Goal: Task Accomplishment & Management: Manage account settings

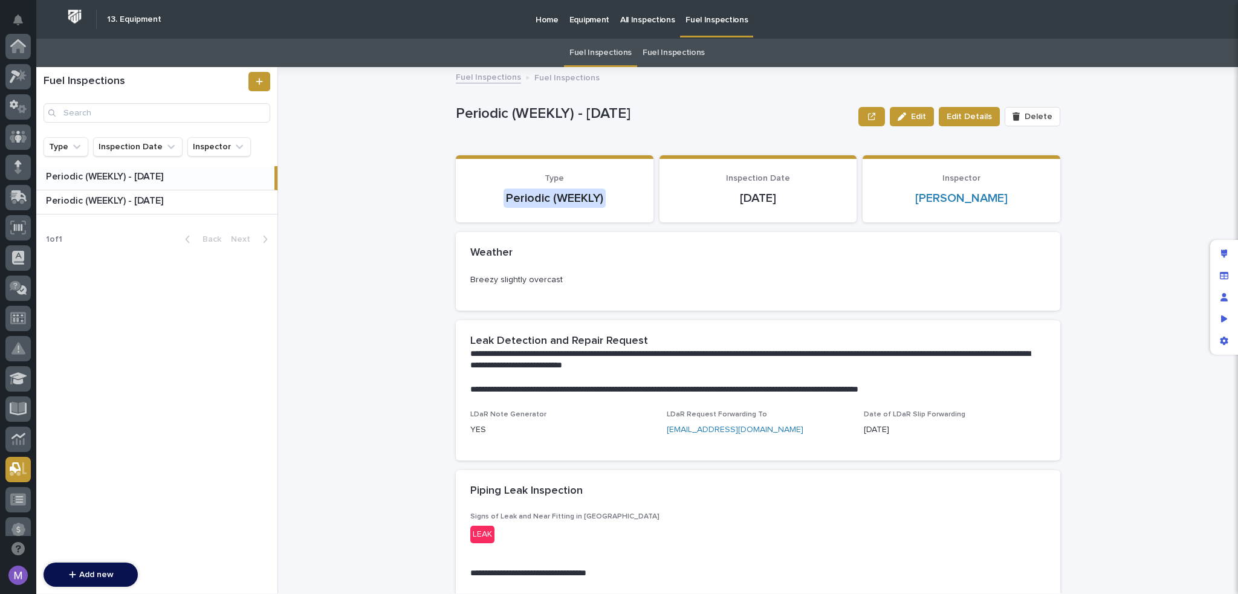
scroll to position [423, 0]
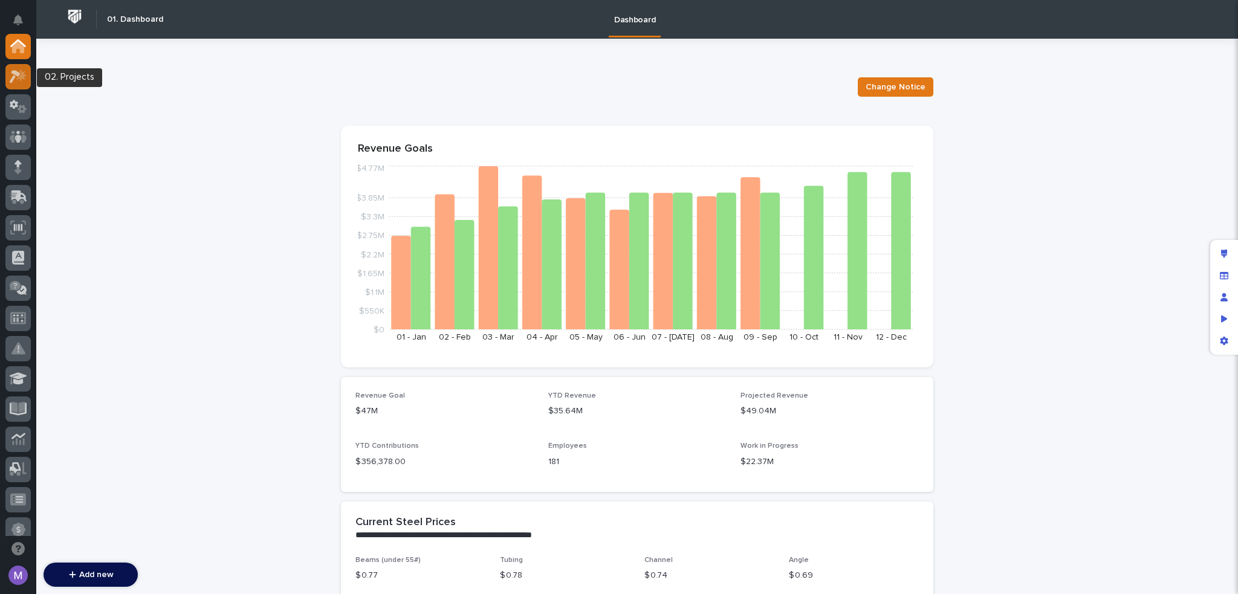
click at [23, 69] on icon at bounding box center [19, 76] width 18 height 14
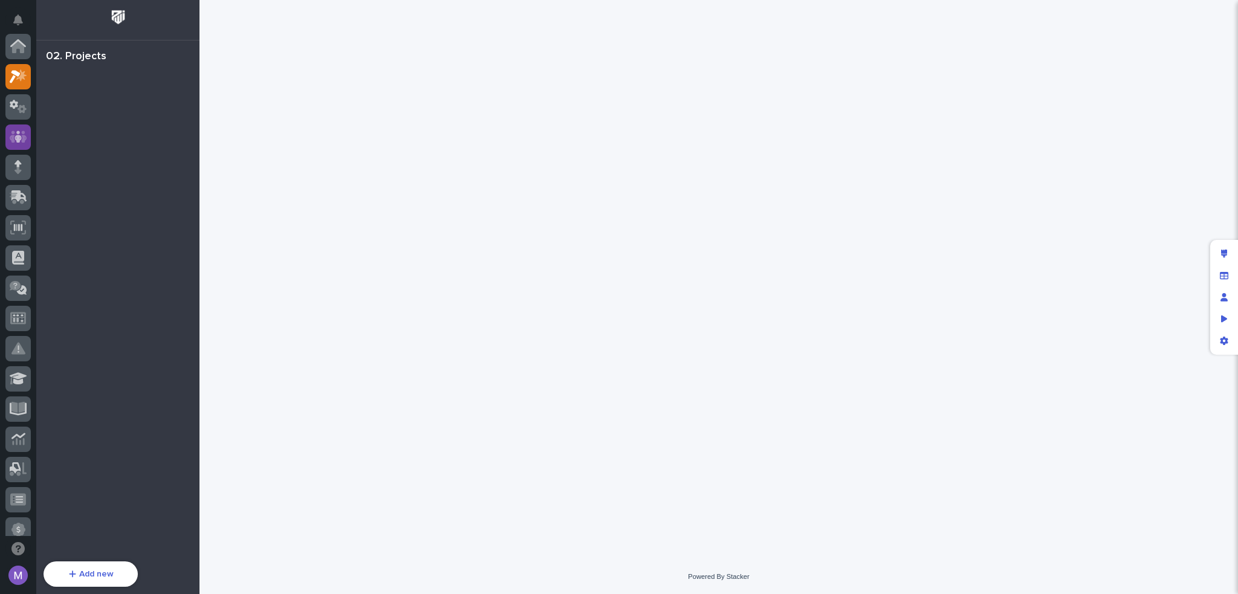
scroll to position [30, 0]
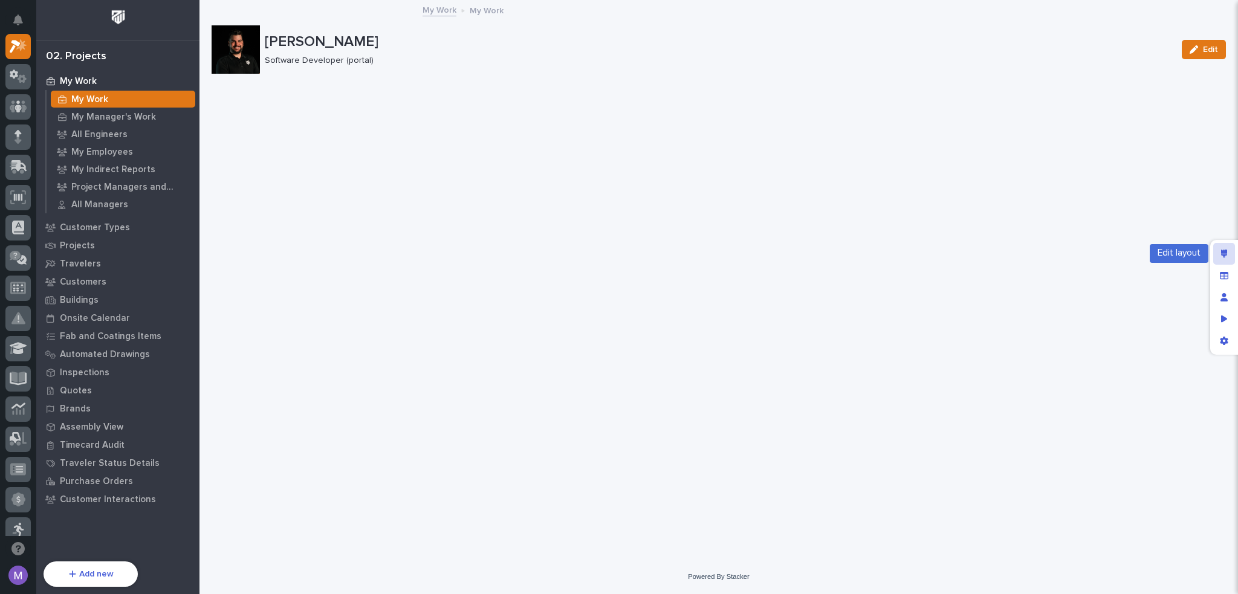
click at [1230, 247] on div "Edit layout" at bounding box center [1224, 254] width 22 height 22
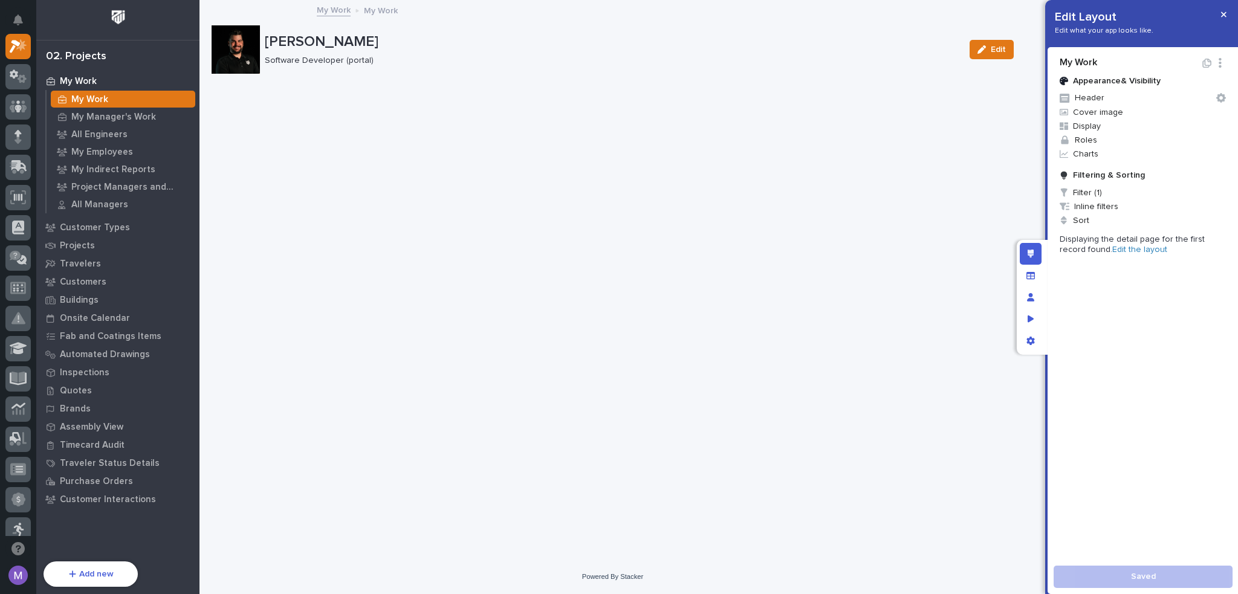
click at [1114, 250] on link "Edit the layout" at bounding box center [1139, 249] width 55 height 8
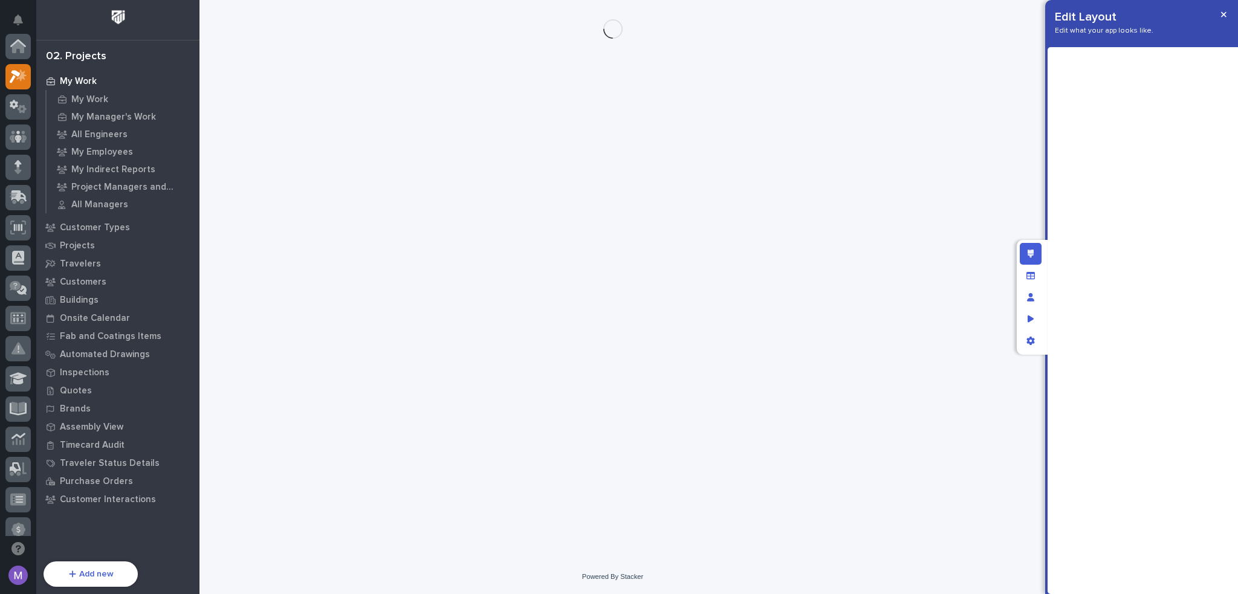
scroll to position [30, 0]
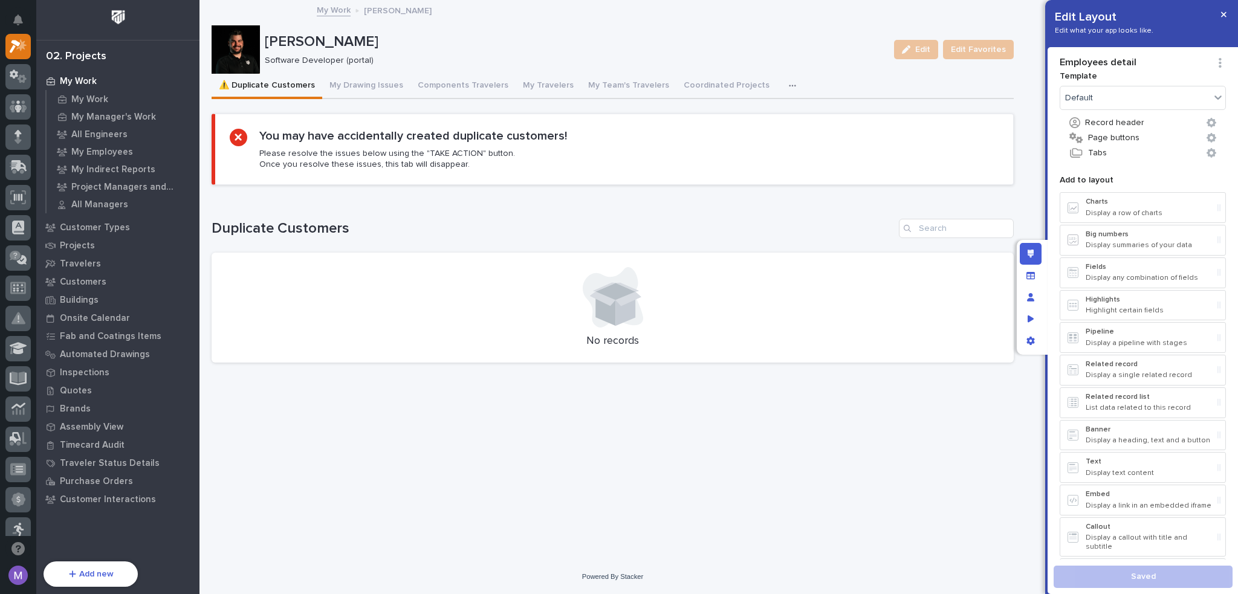
click at [789, 84] on div "button" at bounding box center [795, 86] width 12 height 8
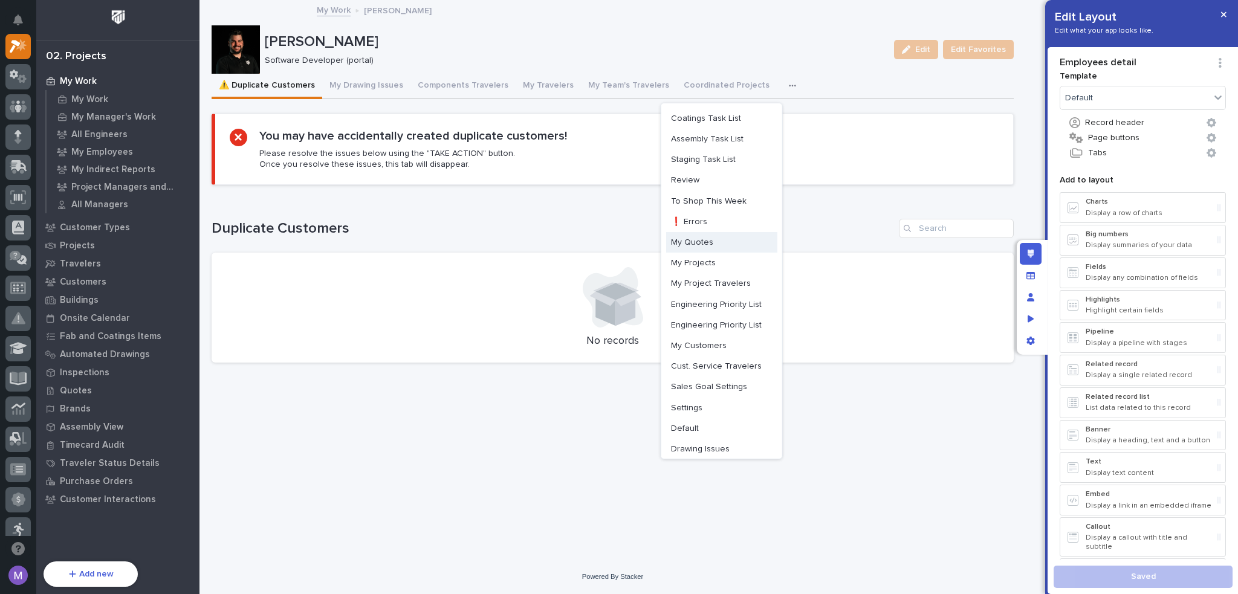
click at [696, 243] on span "My Quotes" at bounding box center [692, 242] width 42 height 11
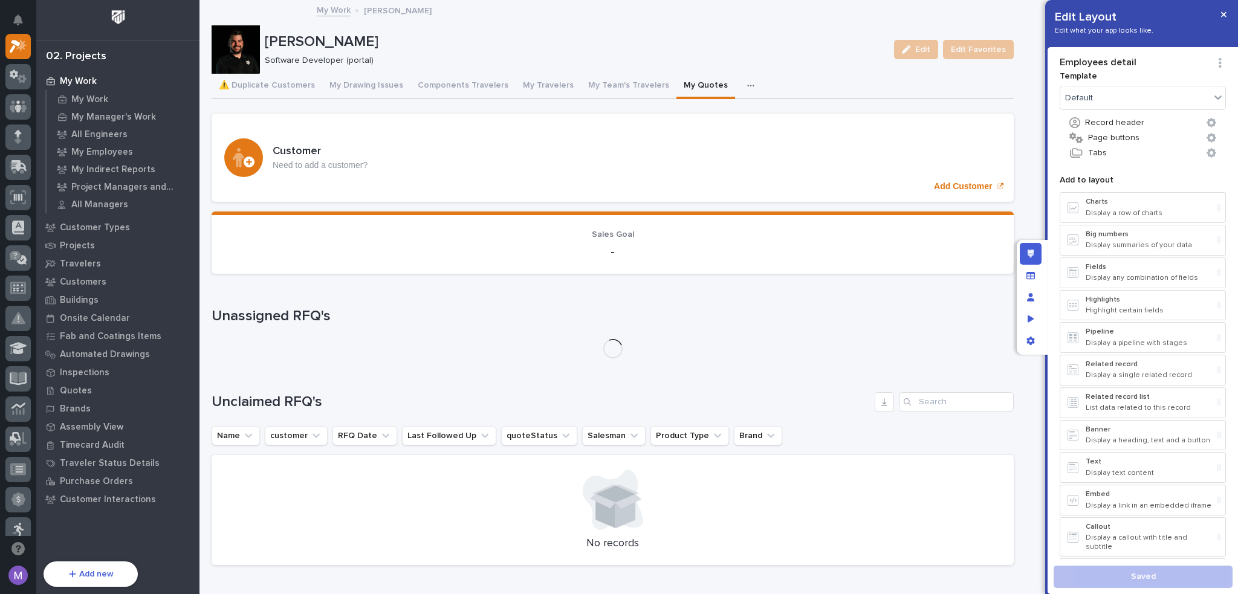
click at [740, 83] on button "button" at bounding box center [753, 86] width 27 height 24
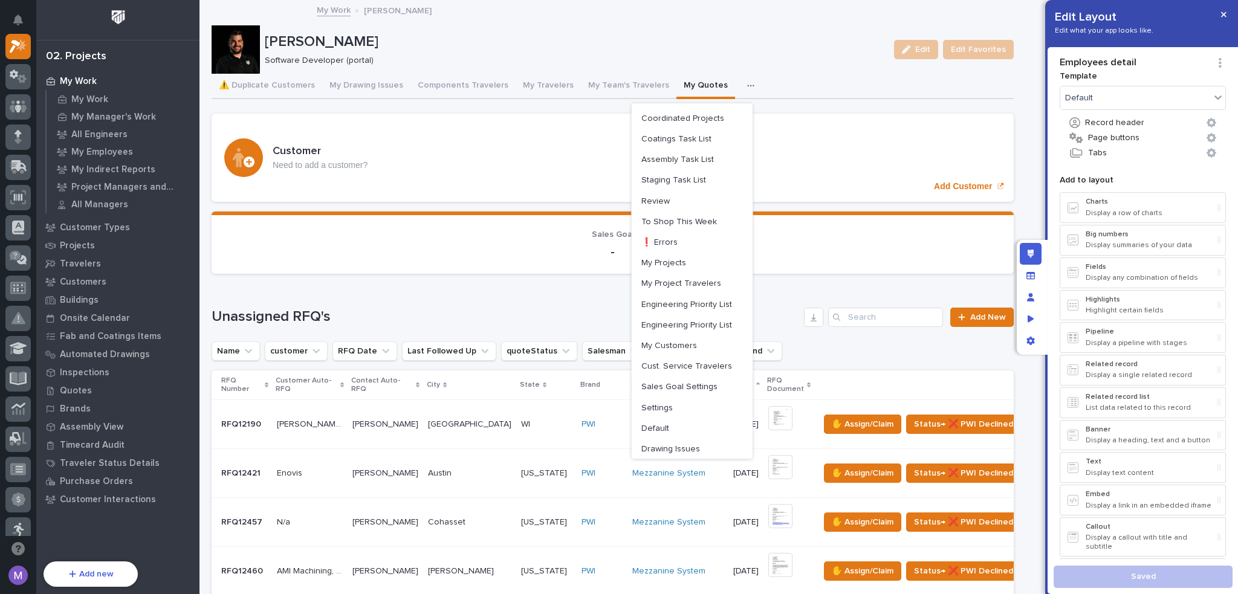
click at [732, 57] on p "Software Developer (portal)" at bounding box center [572, 61] width 615 height 10
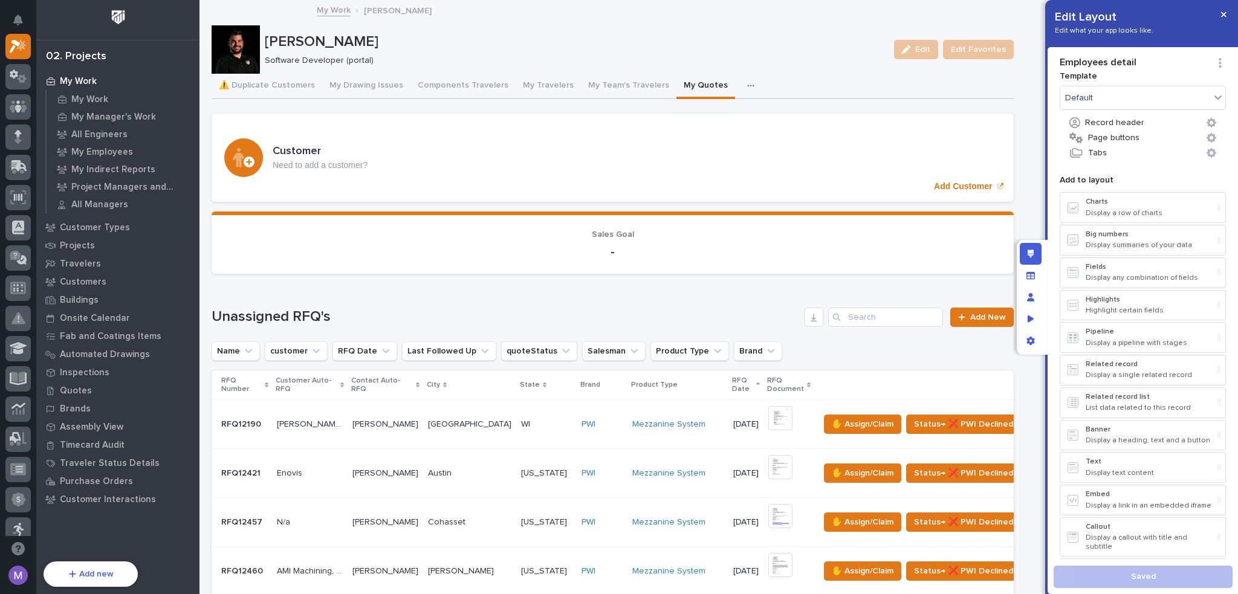
click at [740, 88] on button "button" at bounding box center [753, 86] width 27 height 24
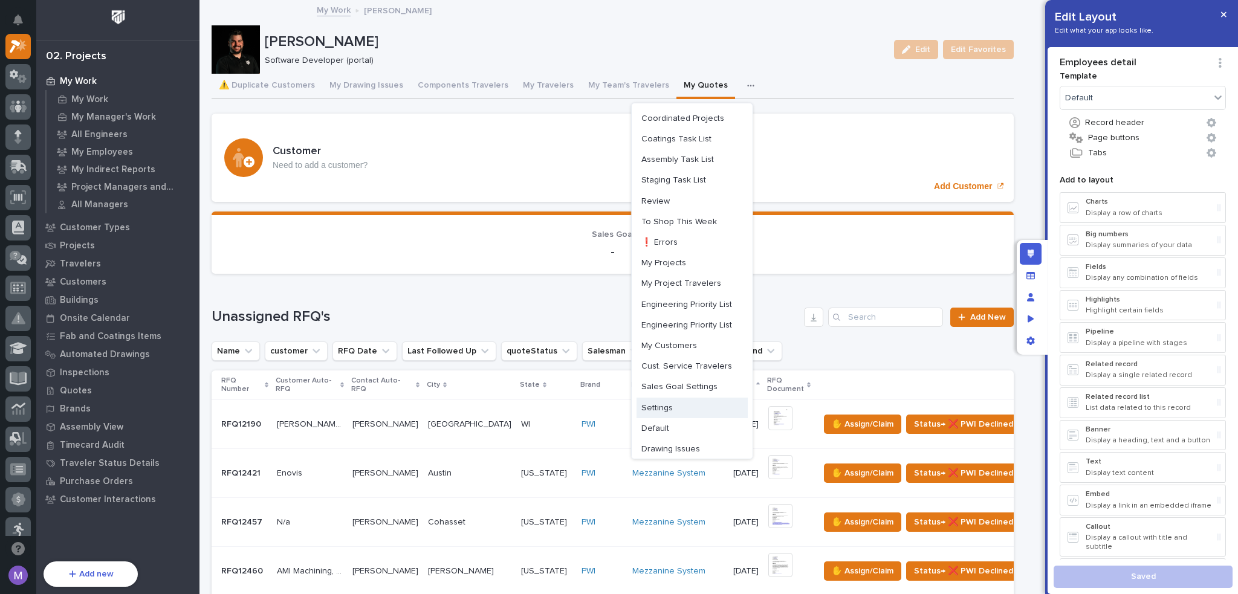
click at [659, 408] on button "Settings" at bounding box center [691, 408] width 111 height 21
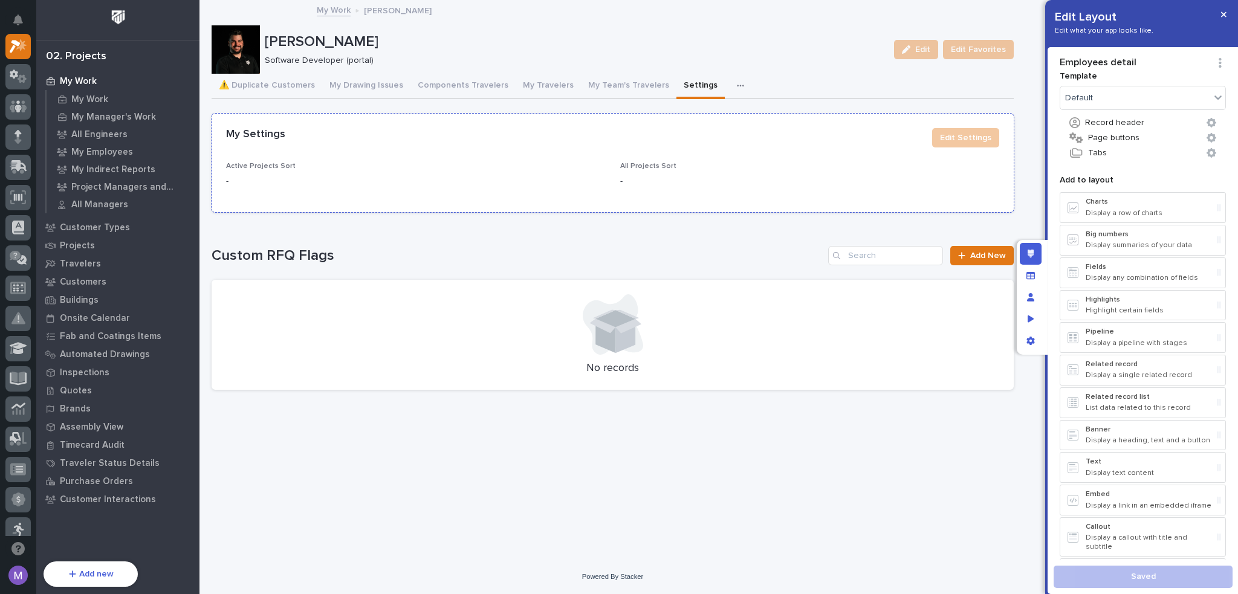
click at [447, 171] on div "Active Projects Sort -" at bounding box center [415, 180] width 379 height 36
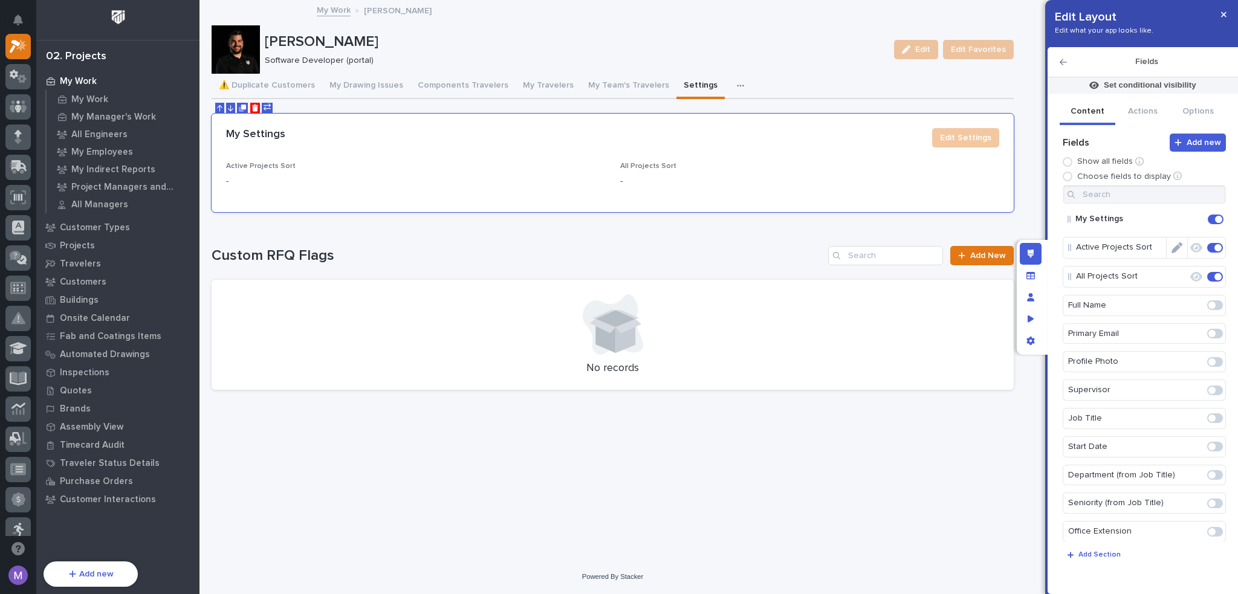
click at [1173, 249] on icon "Edit" at bounding box center [1176, 247] width 11 height 11
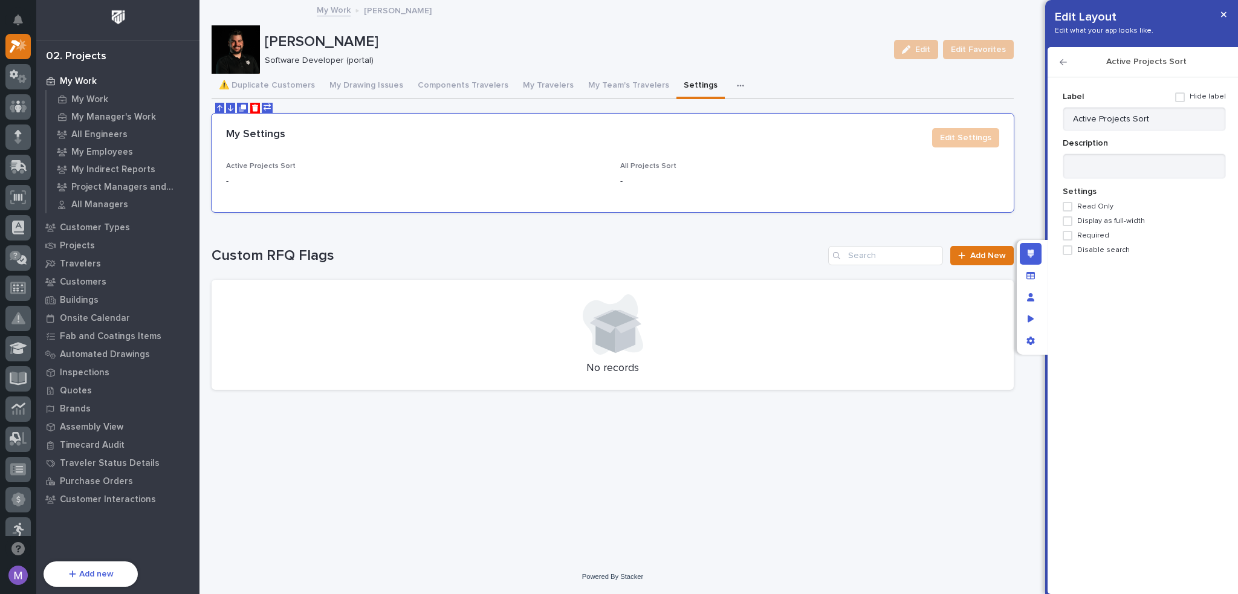
click at [1067, 66] on h2 "Active Projects Sort" at bounding box center [1146, 62] width 159 height 10
click at [1062, 60] on icon "button" at bounding box center [1062, 62] width 7 height 6
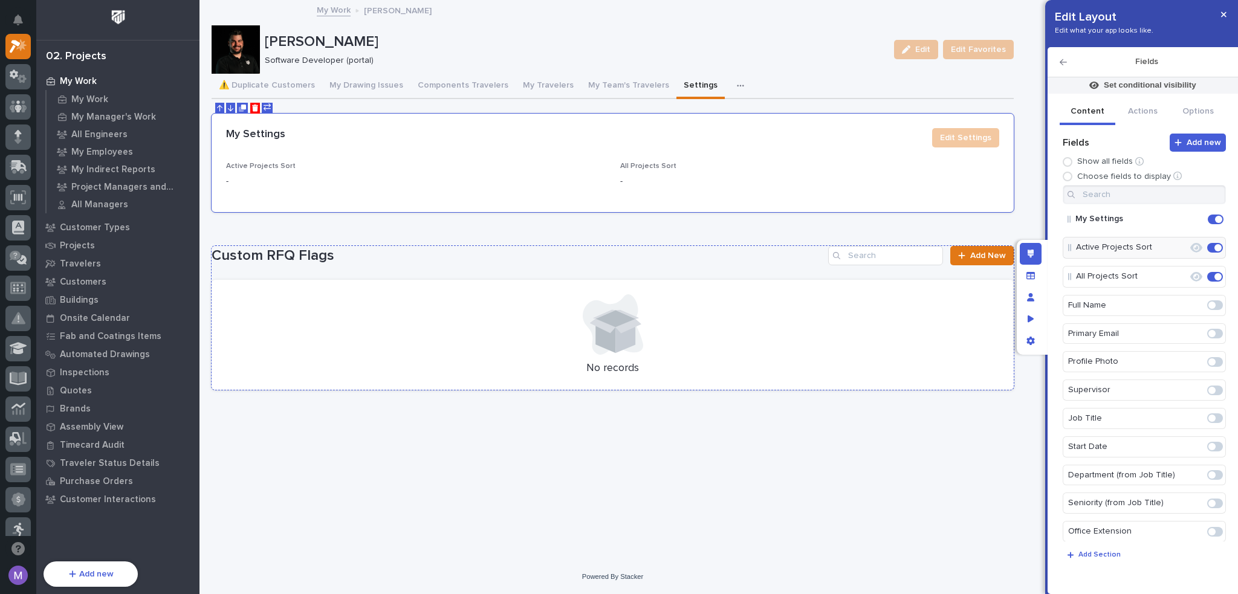
click at [590, 273] on div "Custom RFQ Flags Add New No records" at bounding box center [612, 318] width 802 height 144
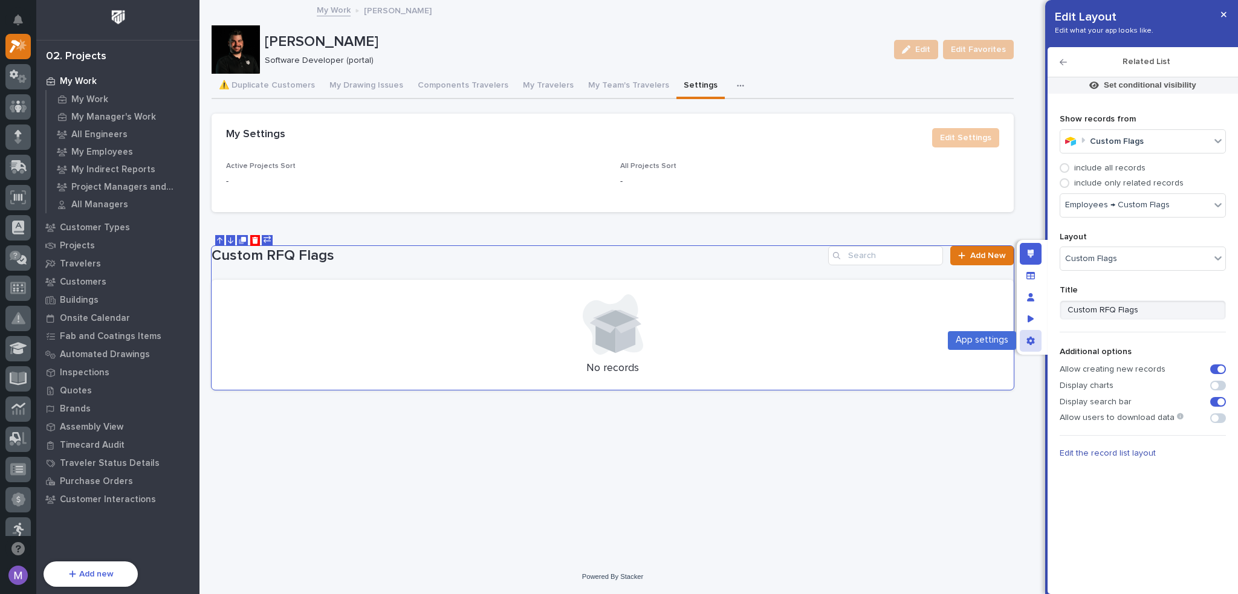
click at [1030, 340] on icon "App settings" at bounding box center [1030, 341] width 8 height 8
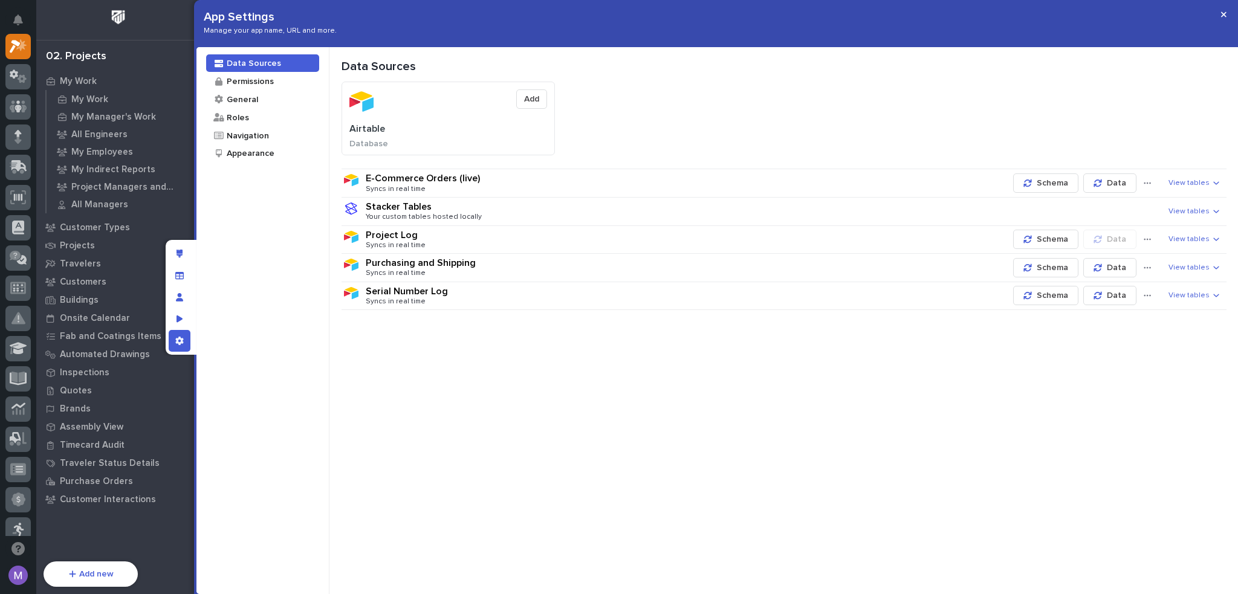
click at [190, 254] on div at bounding box center [181, 297] width 31 height 115
click at [184, 254] on div "Edit layout" at bounding box center [180, 254] width 22 height 22
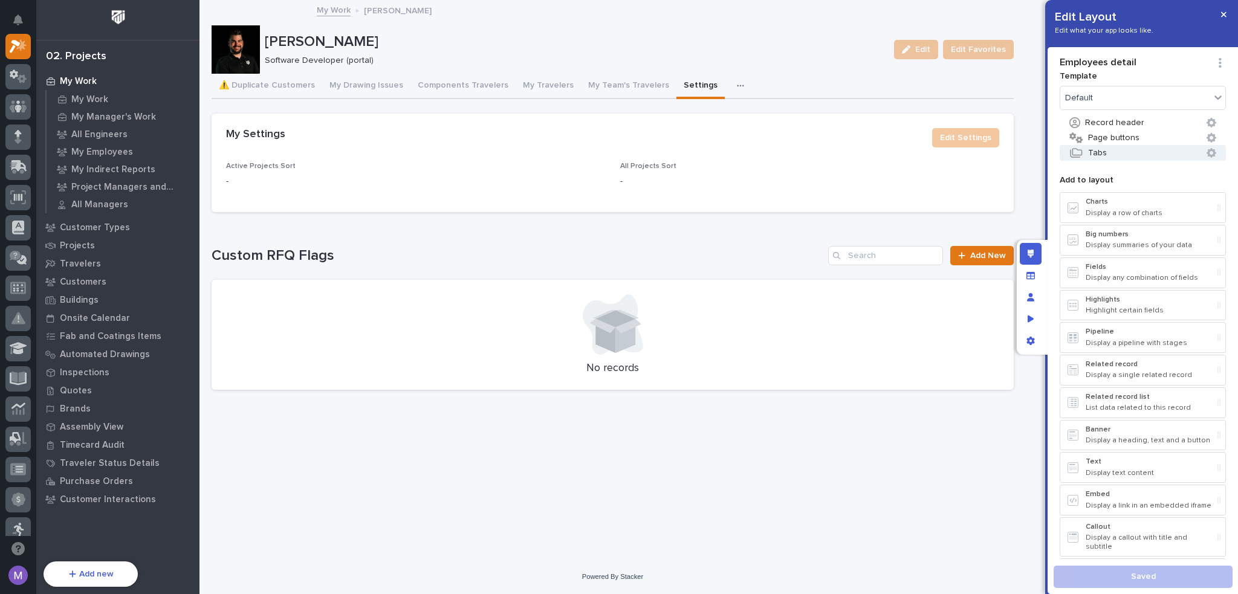
click at [1114, 147] on button "Tabs" at bounding box center [1142, 153] width 166 height 16
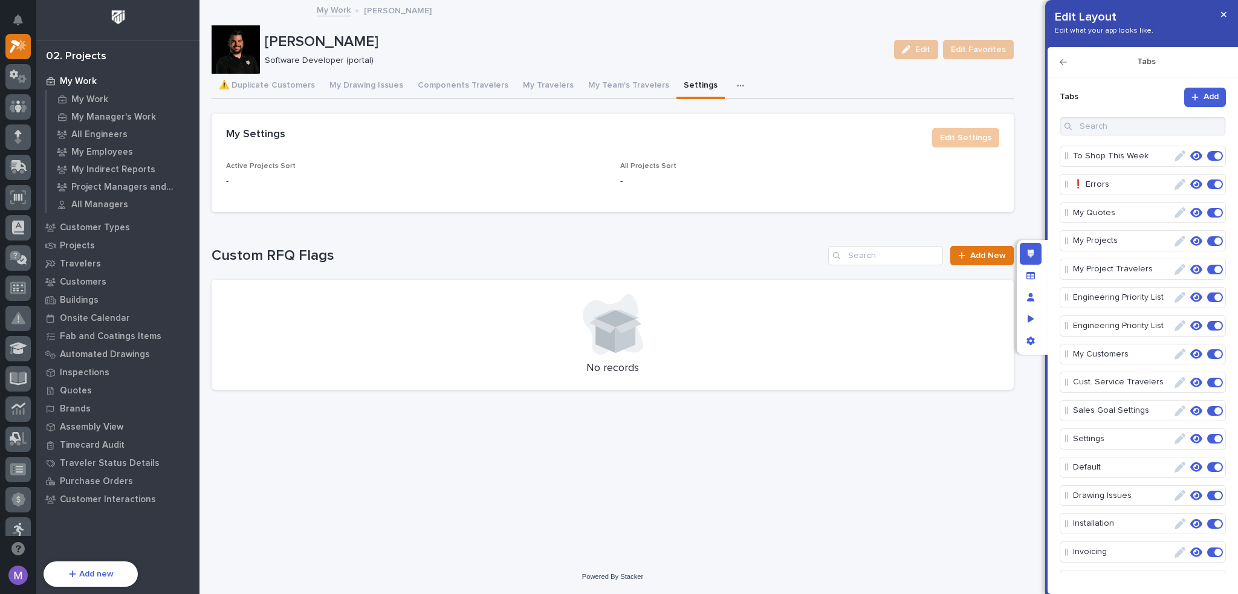
scroll to position [463, 0]
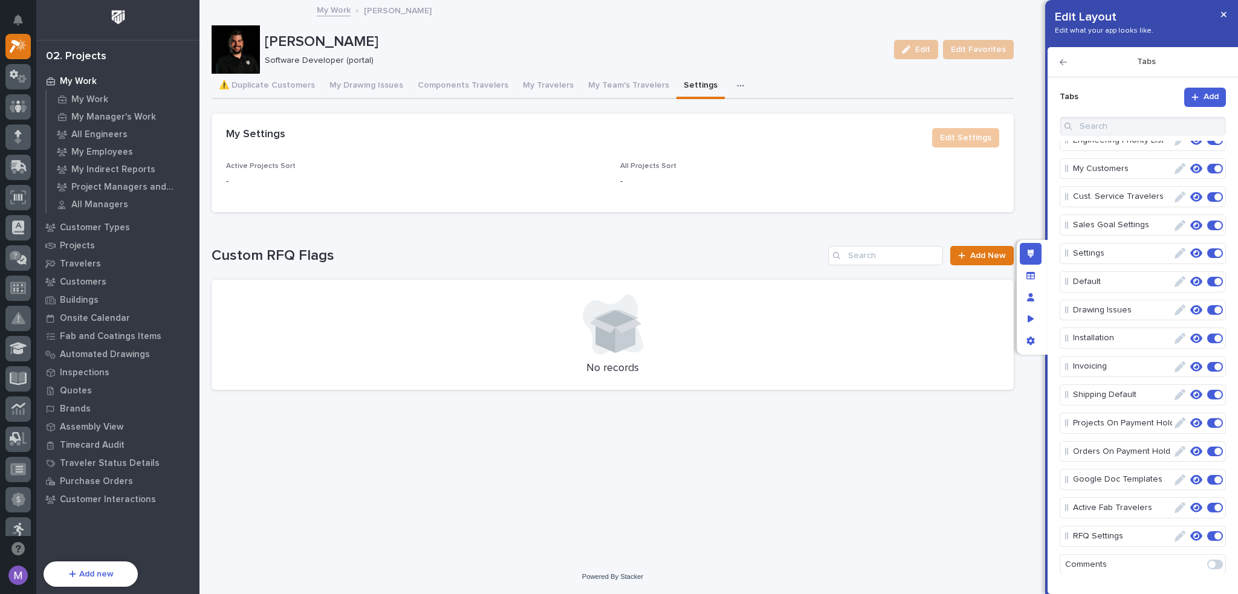
click at [1190, 251] on icon "button" at bounding box center [1196, 253] width 12 height 10
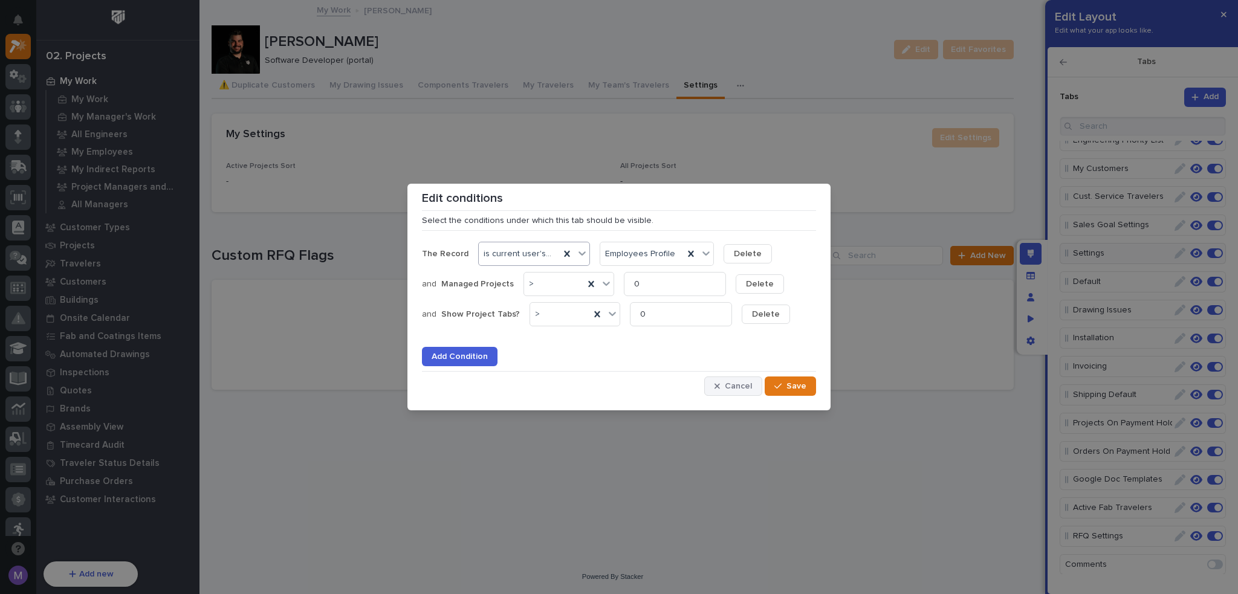
click at [743, 395] on button "Cancel" at bounding box center [733, 385] width 58 height 19
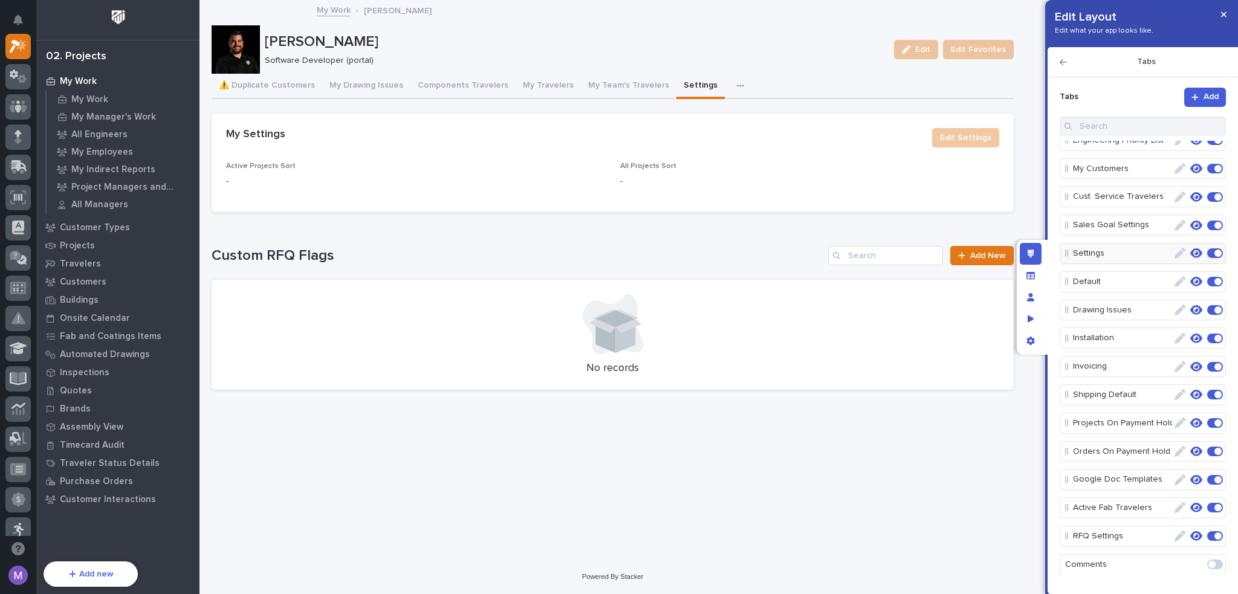
click at [1024, 221] on div "Loading... Saving… Loading... Saving… [PERSON_NAME] Edit Edit Favorites [PERSON…" at bounding box center [612, 280] width 826 height 558
